Goal: Task Accomplishment & Management: Manage account settings

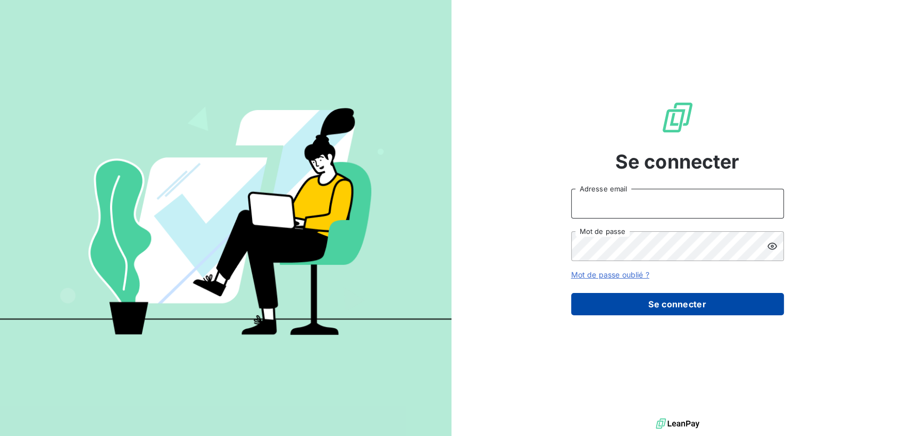
type input "[EMAIL_ADDRESS][DOMAIN_NAME]"
click at [670, 293] on button "Se connecter" at bounding box center [677, 304] width 213 height 22
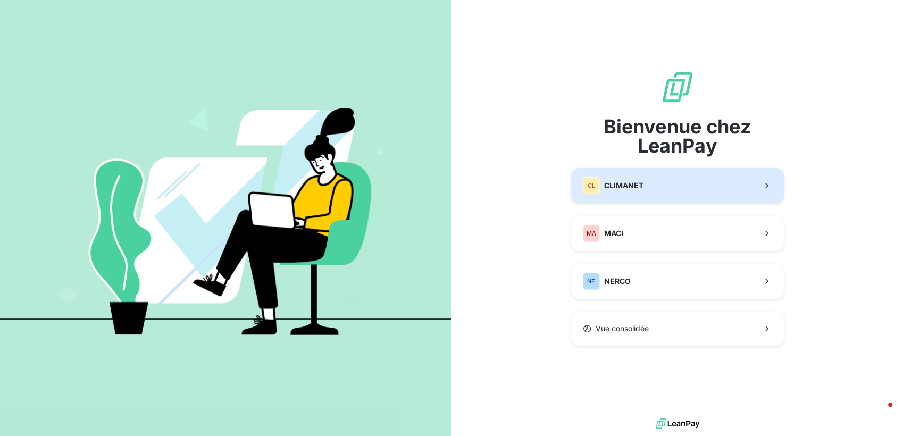
click at [636, 188] on span "CLIMANET" at bounding box center [623, 185] width 39 height 11
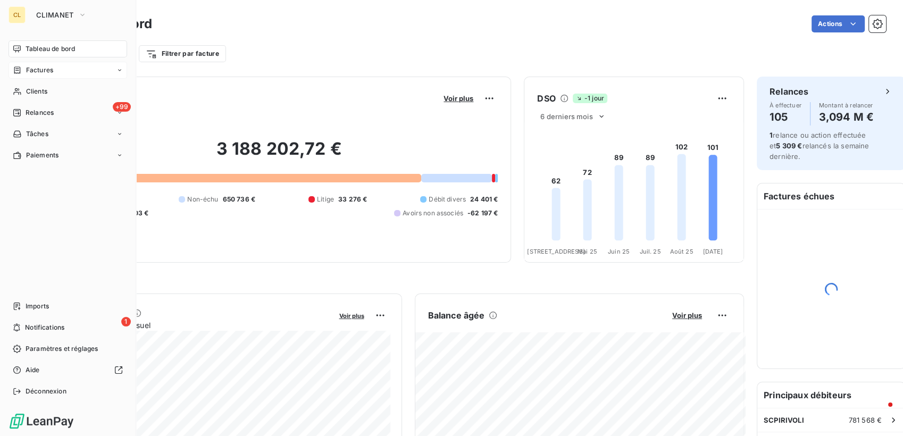
click at [18, 65] on div "Factures" at bounding box center [33, 70] width 40 height 10
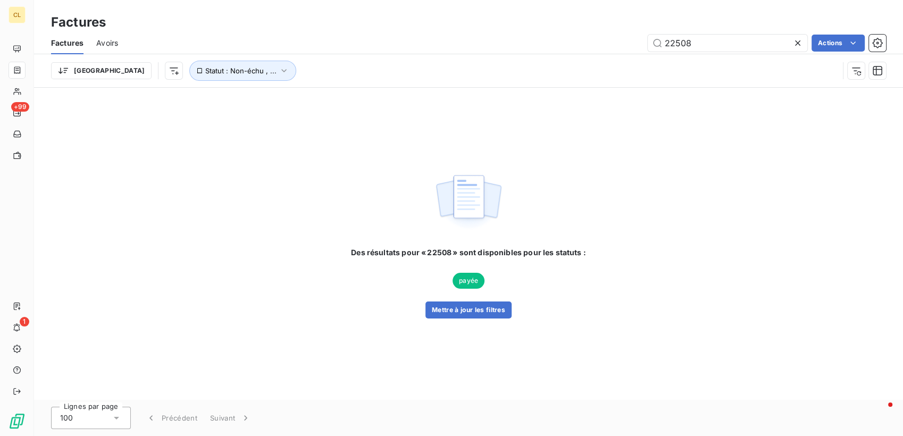
drag, startPoint x: 702, startPoint y: 24, endPoint x: 687, endPoint y: 26, distance: 14.4
click at [687, 32] on div "Factures Avoirs 22508 Actions" at bounding box center [468, 43] width 869 height 22
drag, startPoint x: 701, startPoint y: 29, endPoint x: 650, endPoint y: 36, distance: 51.4
click at [650, 36] on div "22508 Actions" at bounding box center [508, 43] width 755 height 17
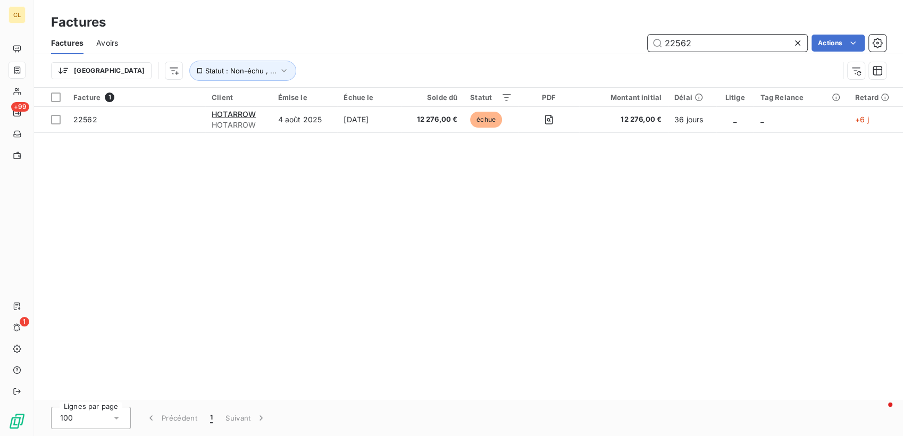
drag, startPoint x: 701, startPoint y: 33, endPoint x: 634, endPoint y: 34, distance: 67.0
click at [637, 35] on div "22562 Actions" at bounding box center [508, 43] width 755 height 17
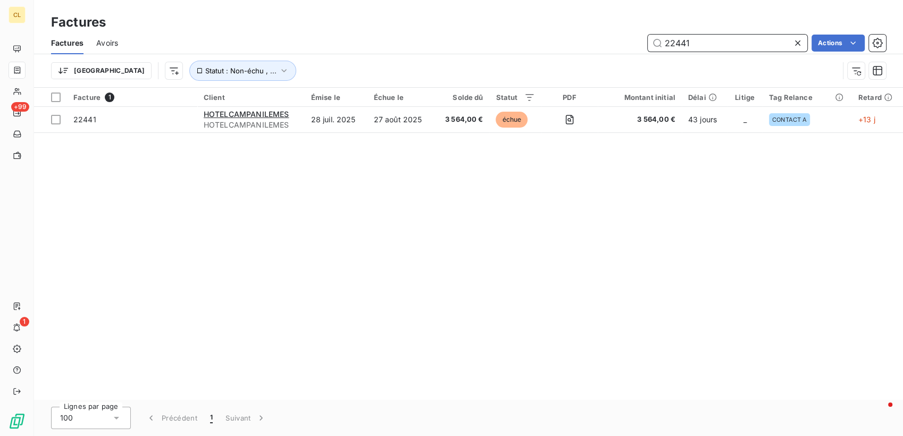
click at [704, 35] on input "22441" at bounding box center [727, 43] width 159 height 17
drag, startPoint x: 704, startPoint y: 34, endPoint x: 660, endPoint y: 38, distance: 44.9
click at [660, 38] on input "22441" at bounding box center [727, 43] width 159 height 17
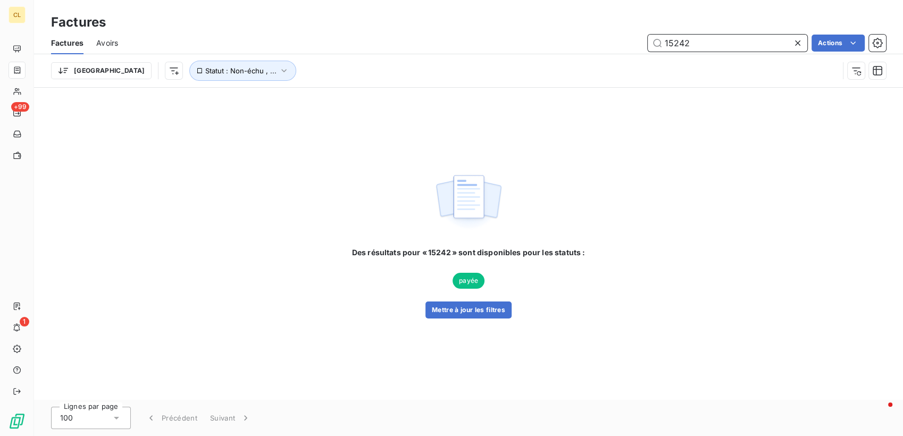
drag, startPoint x: 697, startPoint y: 36, endPoint x: 631, endPoint y: 33, distance: 66.5
click at [631, 35] on div "15242 Actions" at bounding box center [508, 43] width 755 height 17
drag, startPoint x: 704, startPoint y: 37, endPoint x: 627, endPoint y: 36, distance: 76.6
click at [627, 36] on div "17384 Actions" at bounding box center [508, 43] width 755 height 17
drag, startPoint x: 723, startPoint y: 29, endPoint x: 663, endPoint y: 30, distance: 60.1
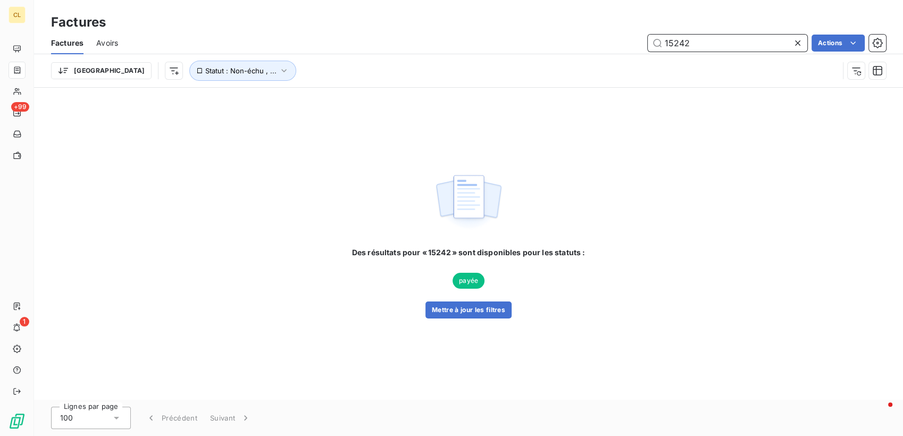
click at [663, 35] on input "15242" at bounding box center [727, 43] width 159 height 17
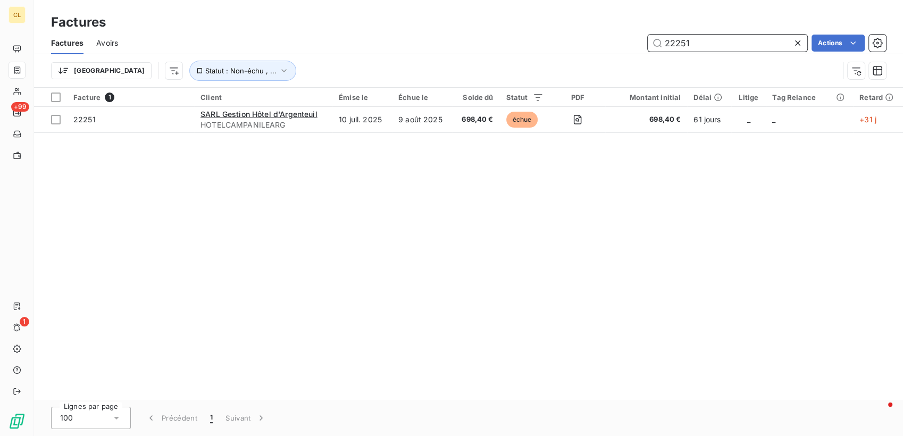
drag, startPoint x: 710, startPoint y: 35, endPoint x: 617, endPoint y: 32, distance: 93.1
click at [617, 35] on div "22251 Actions" at bounding box center [508, 43] width 755 height 17
type input "22441"
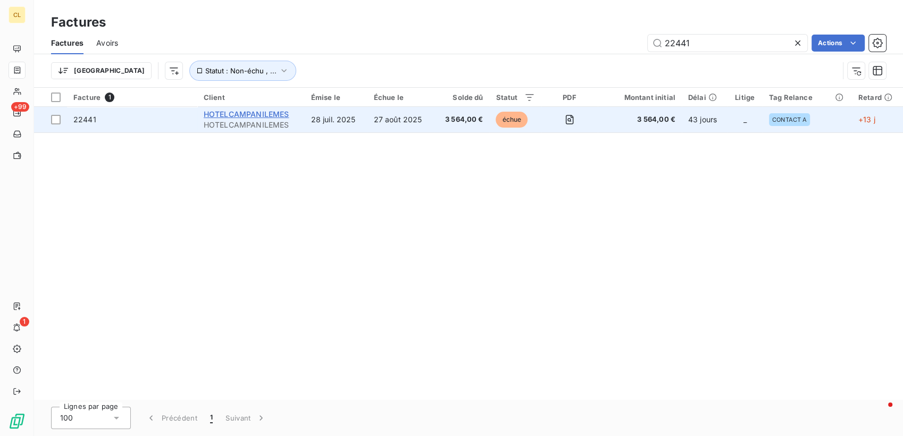
click at [267, 110] on span "HOTELCAMPANILEMES" at bounding box center [247, 114] width 86 height 9
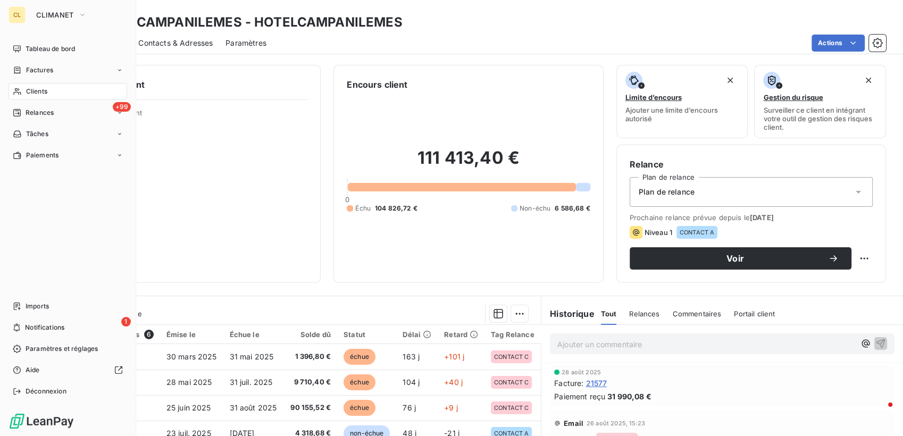
click at [39, 87] on span "Clients" at bounding box center [36, 92] width 21 height 10
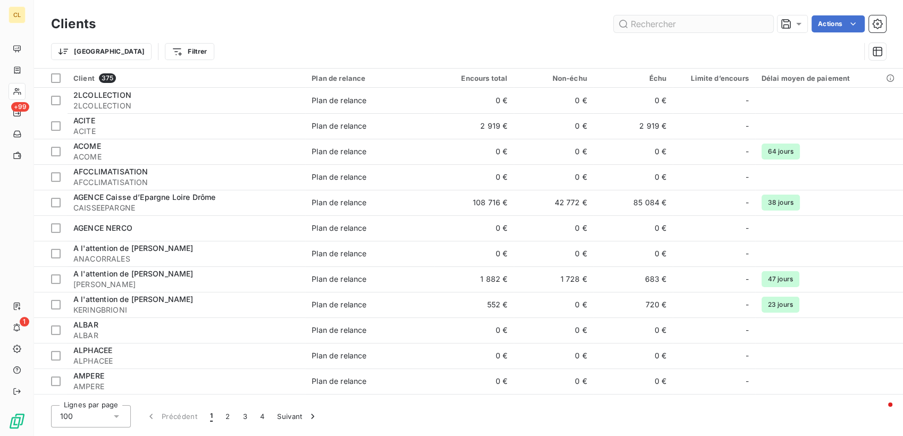
click at [698, 24] on input "text" at bounding box center [692, 23] width 159 height 17
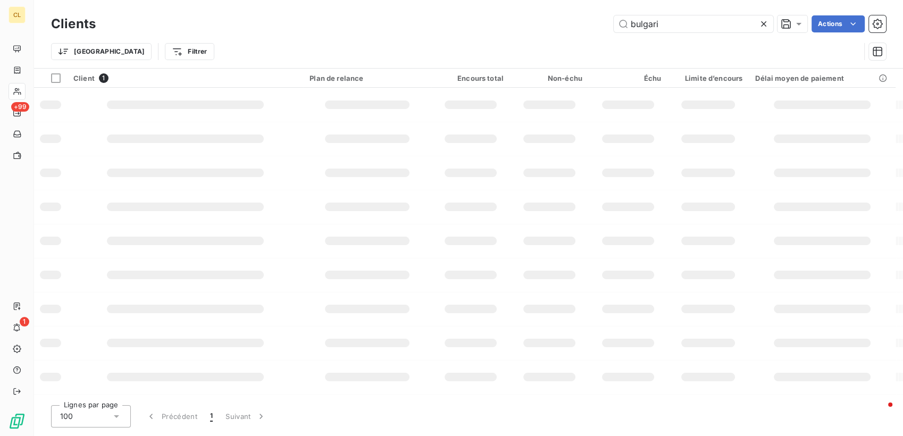
type input "bulgari"
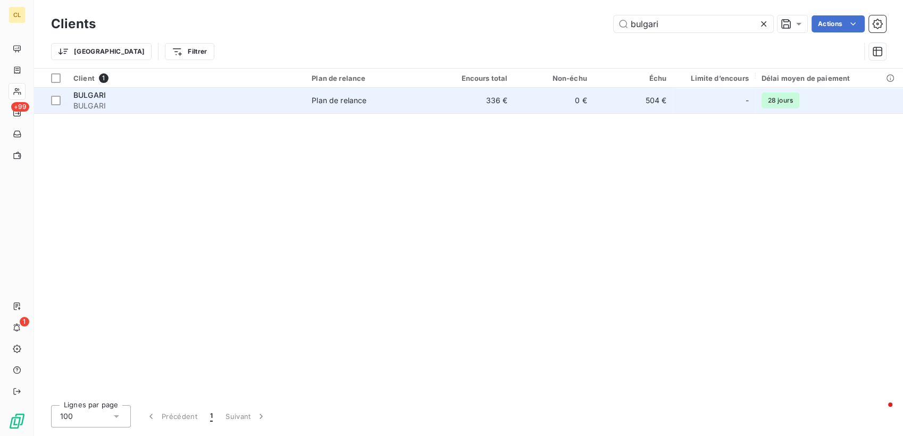
click at [93, 90] on span "BULGARI" at bounding box center [89, 94] width 32 height 9
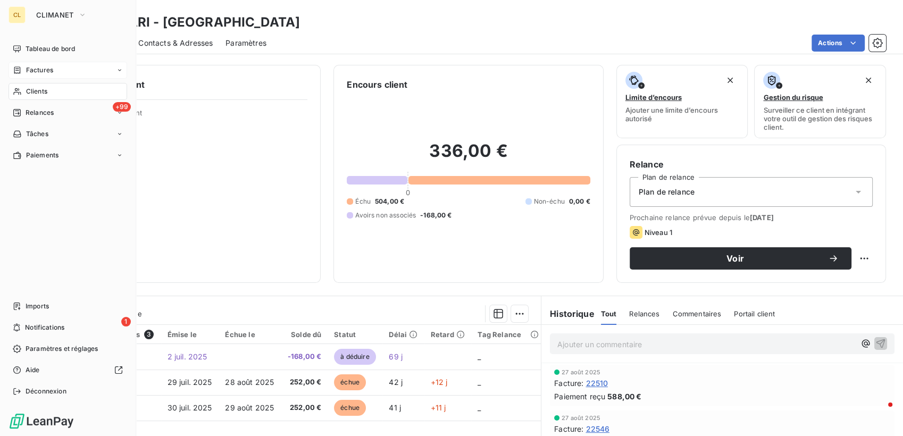
click at [29, 65] on span "Factures" at bounding box center [39, 70] width 27 height 10
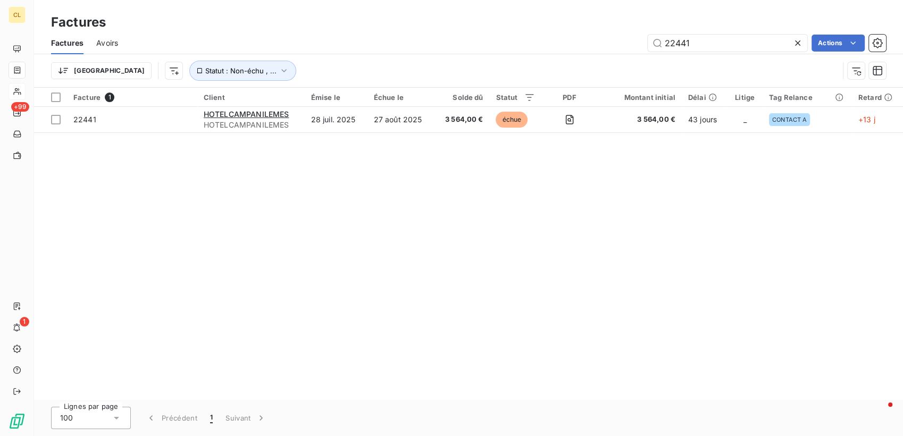
drag, startPoint x: 710, startPoint y: 33, endPoint x: 593, endPoint y: 33, distance: 116.4
click at [593, 35] on div "22441 Actions" at bounding box center [508, 43] width 755 height 17
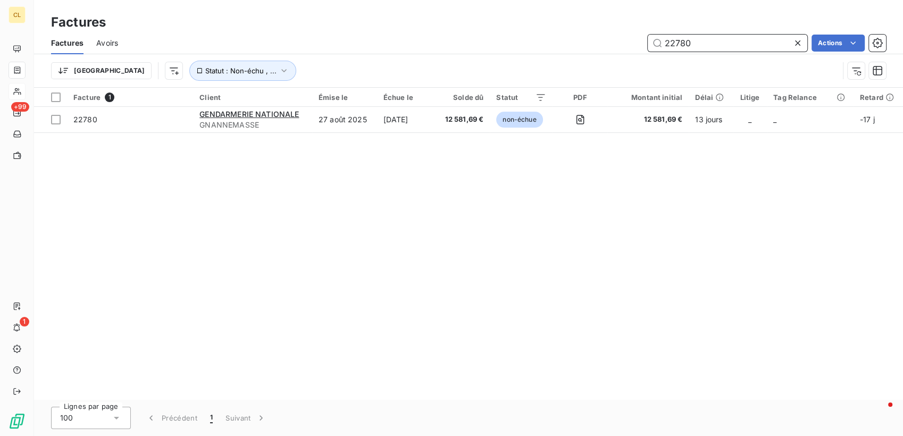
drag, startPoint x: 701, startPoint y: 33, endPoint x: 613, endPoint y: 24, distance: 88.7
click at [629, 35] on div "22780 Actions" at bounding box center [508, 43] width 755 height 17
type input "22834"
